Goal: Navigation & Orientation: Find specific page/section

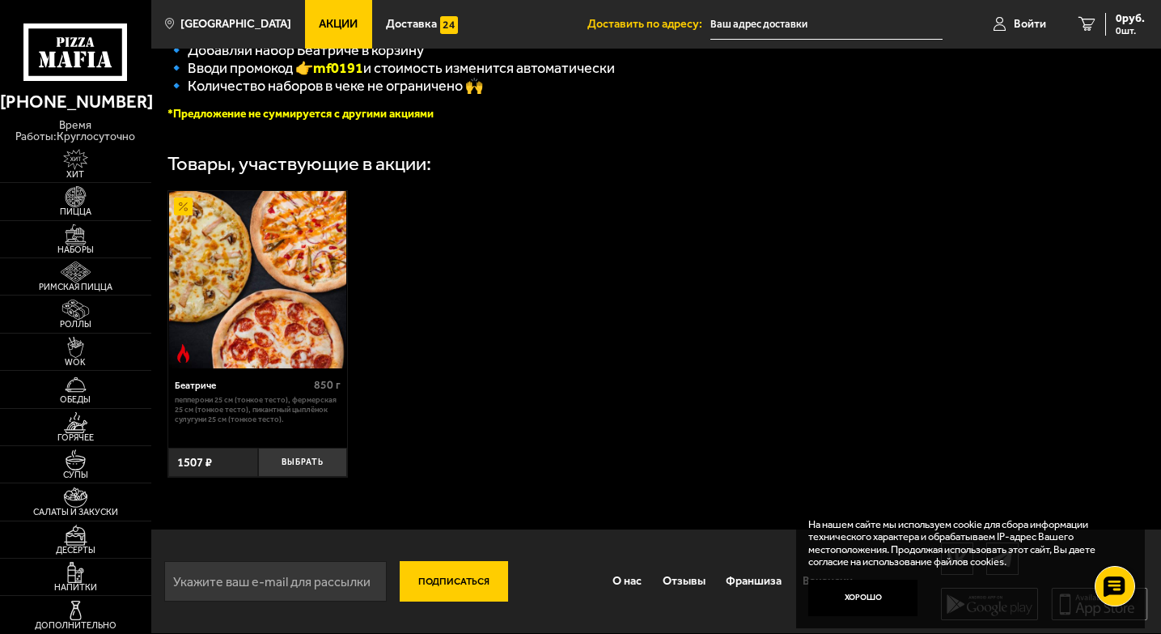
scroll to position [429, 0]
click at [83, 535] on img at bounding box center [76, 534] width 46 height 21
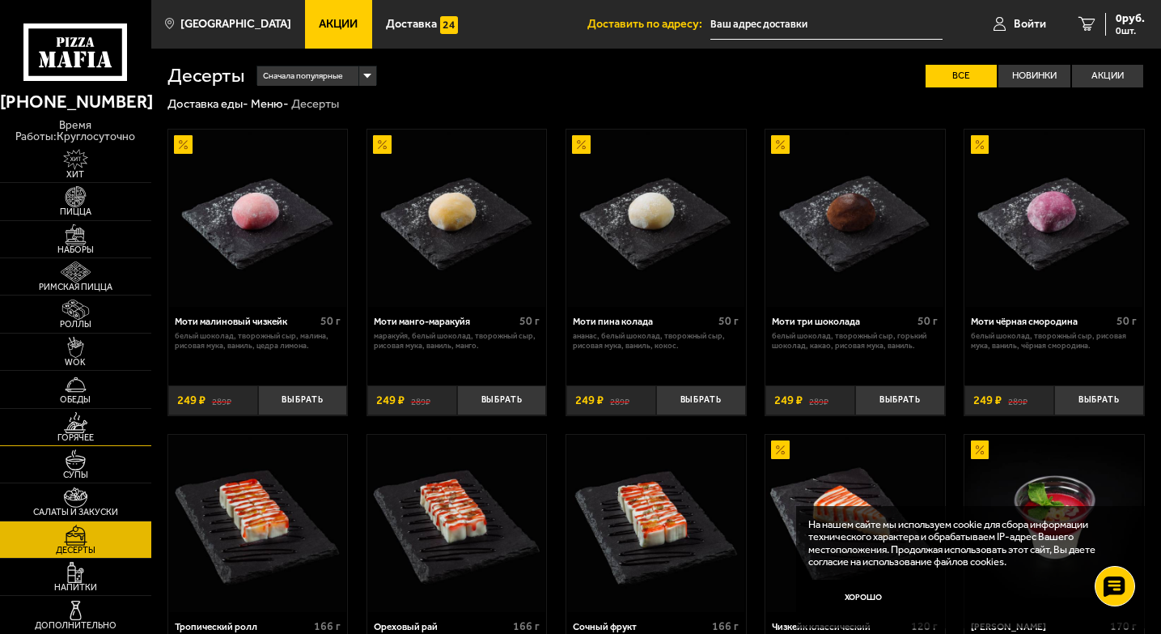
click at [80, 423] on img at bounding box center [76, 422] width 46 height 21
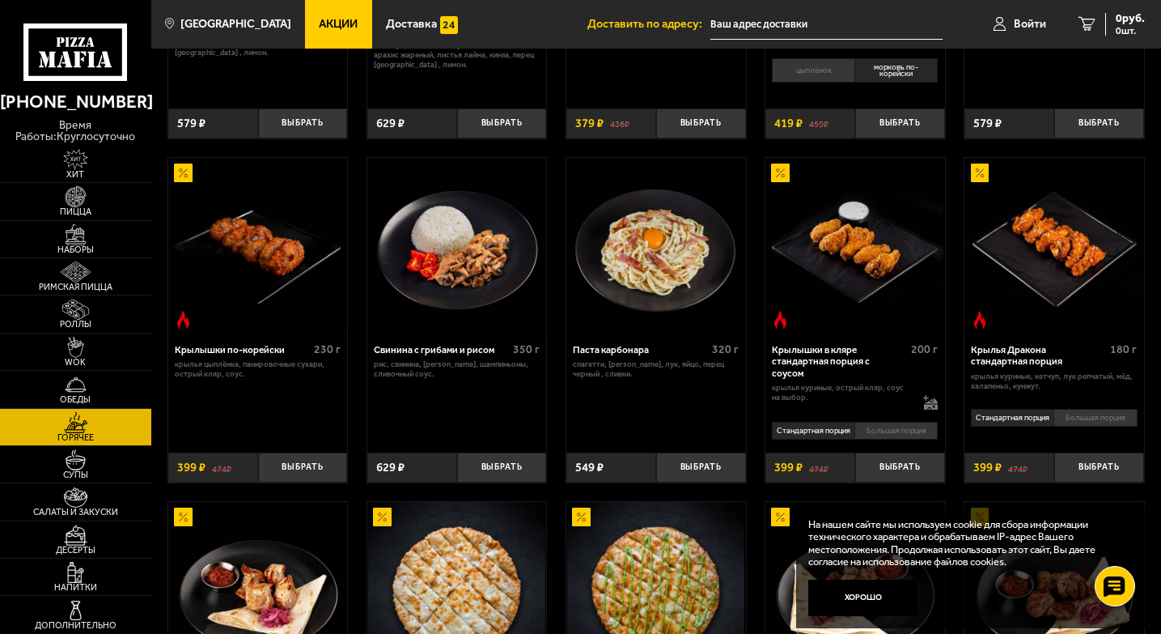
scroll to position [324, 0]
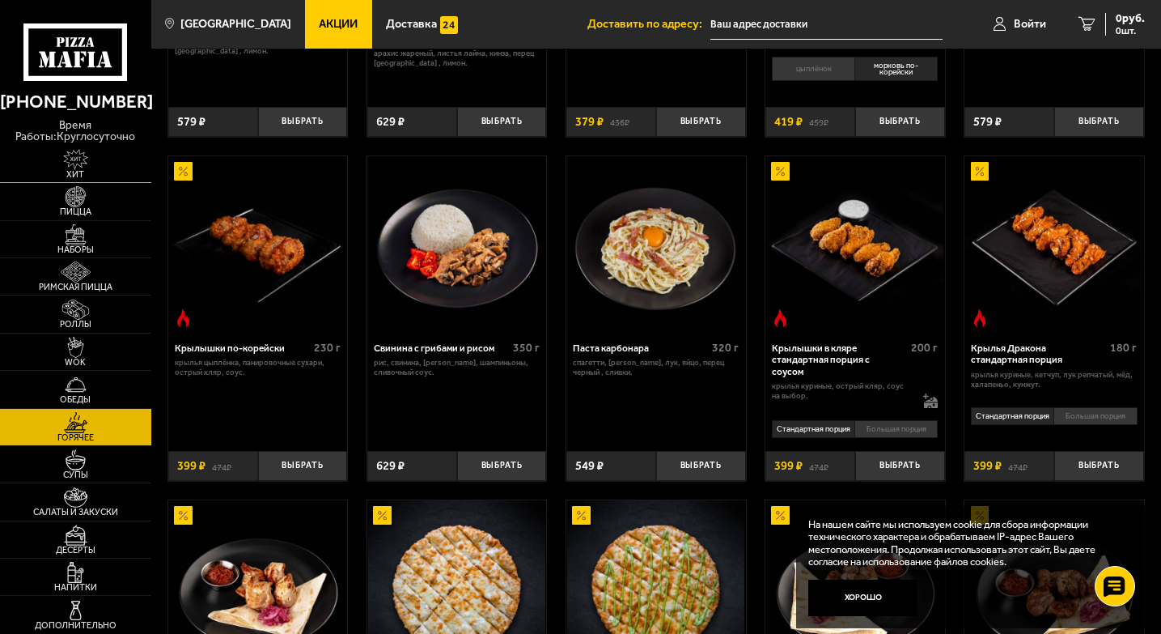
click at [88, 164] on img at bounding box center [76, 159] width 46 height 21
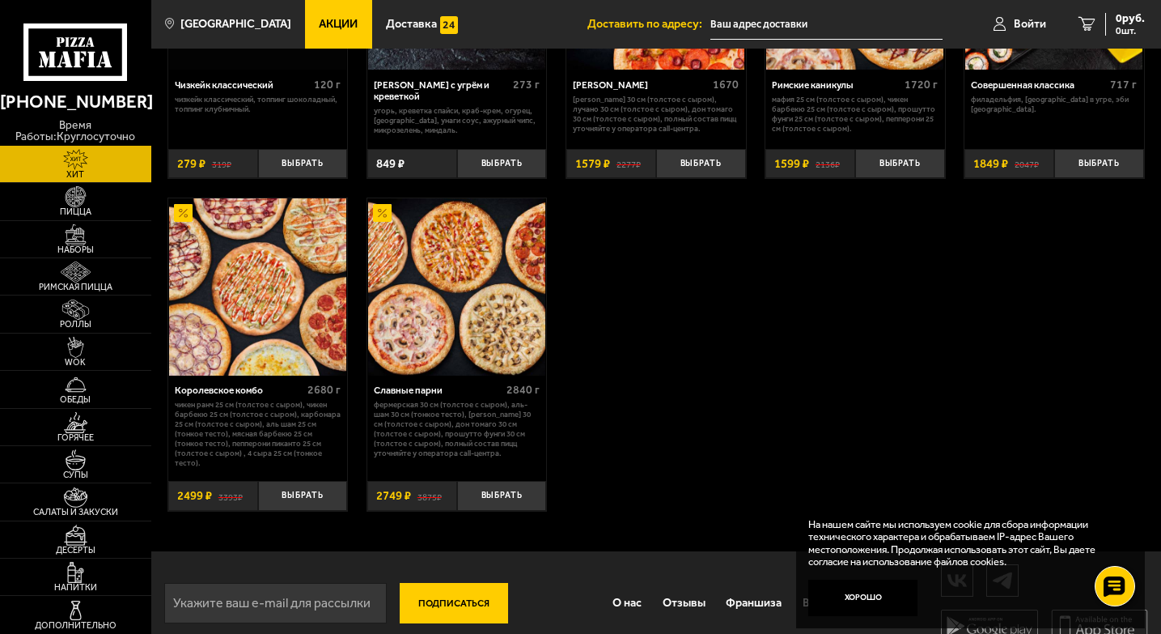
scroll to position [890, 0]
